Goal: Information Seeking & Learning: Learn about a topic

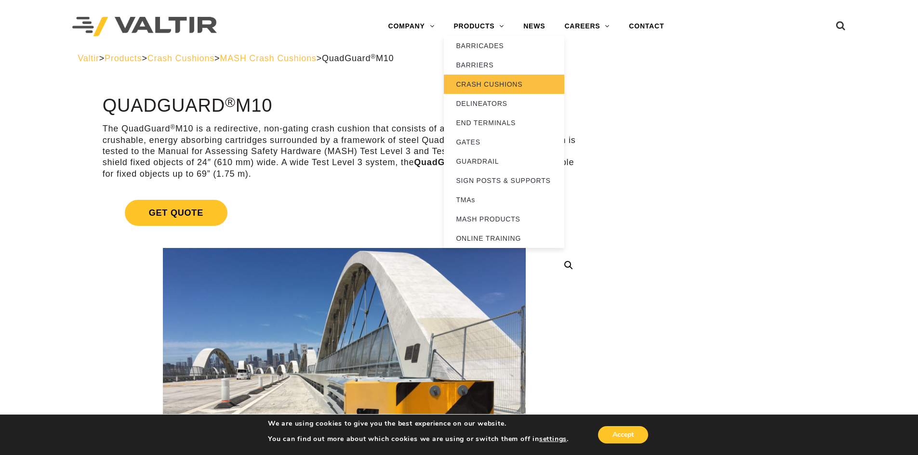
click at [500, 81] on link "CRASH CUSHIONS" at bounding box center [504, 84] width 120 height 19
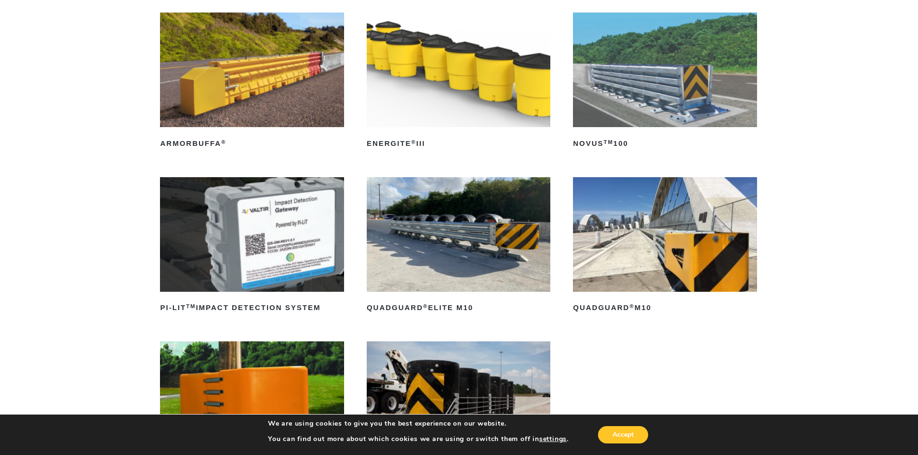
scroll to position [145, 0]
click at [496, 256] on img at bounding box center [459, 235] width 184 height 115
click at [664, 246] on img at bounding box center [665, 235] width 184 height 115
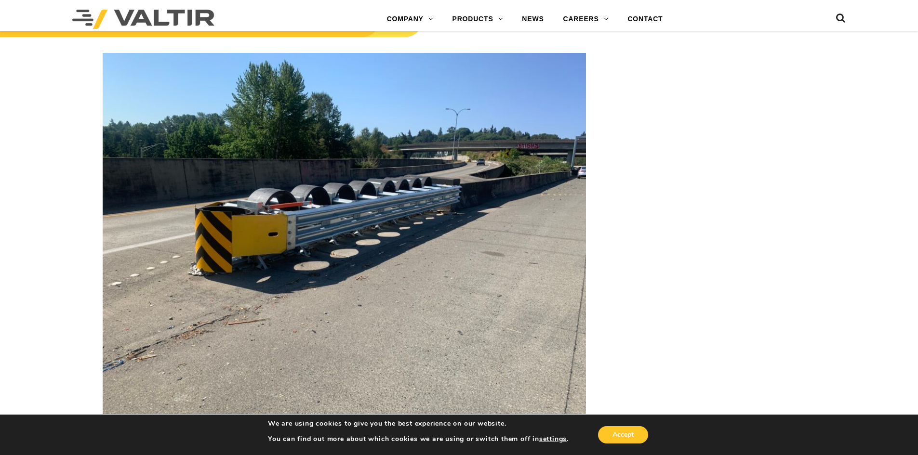
scroll to position [1445, 0]
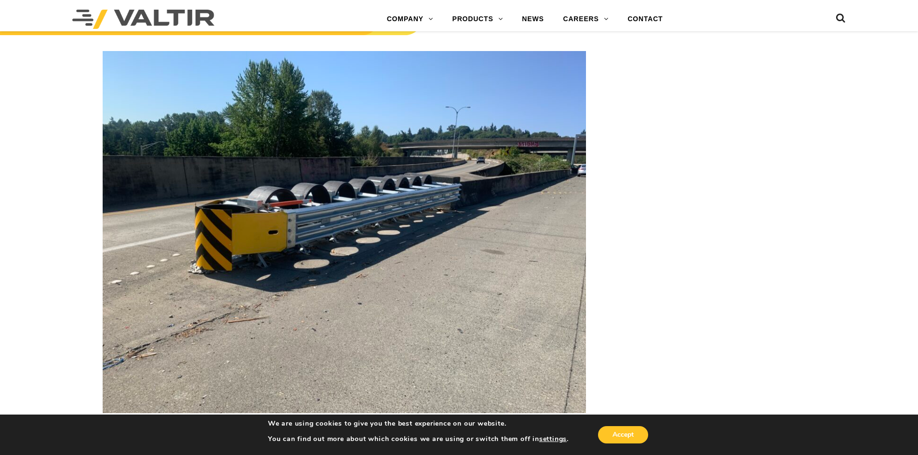
drag, startPoint x: 229, startPoint y: 234, endPoint x: 230, endPoint y: 227, distance: 6.4
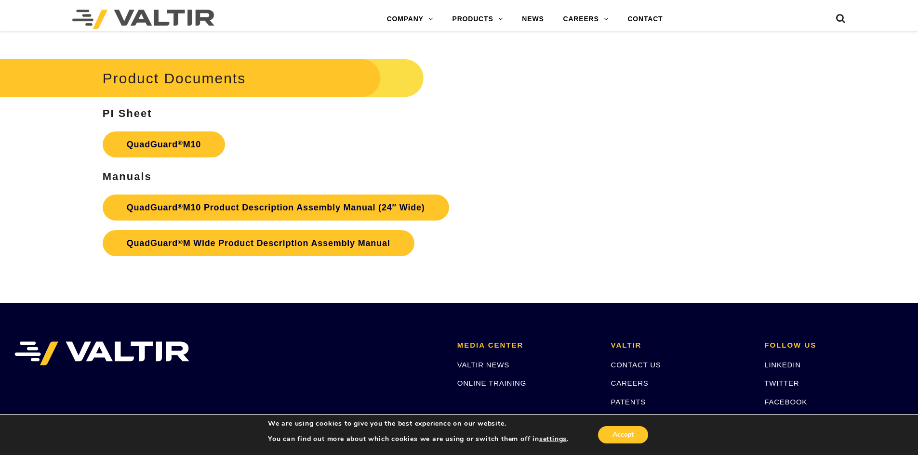
scroll to position [3578, 0]
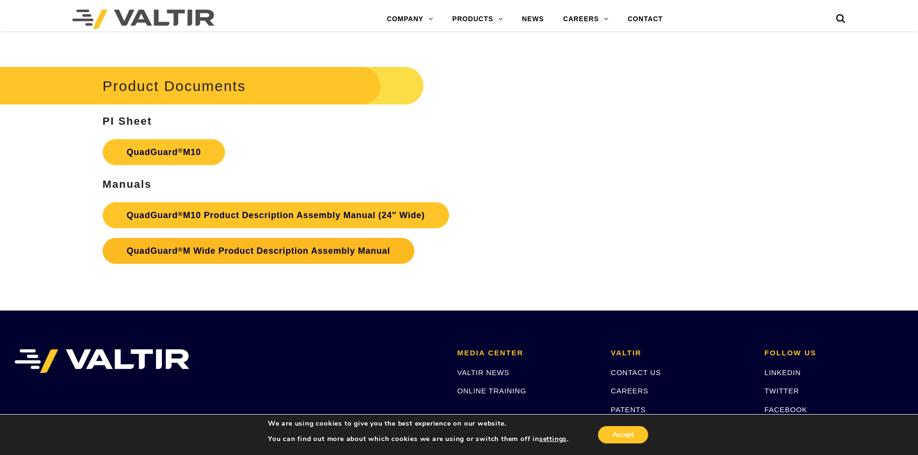
click at [296, 257] on link "QuadGuard ® M Wide Product Description Assembly Manual" at bounding box center [259, 251] width 312 height 26
